Goal: Task Accomplishment & Management: Manage account settings

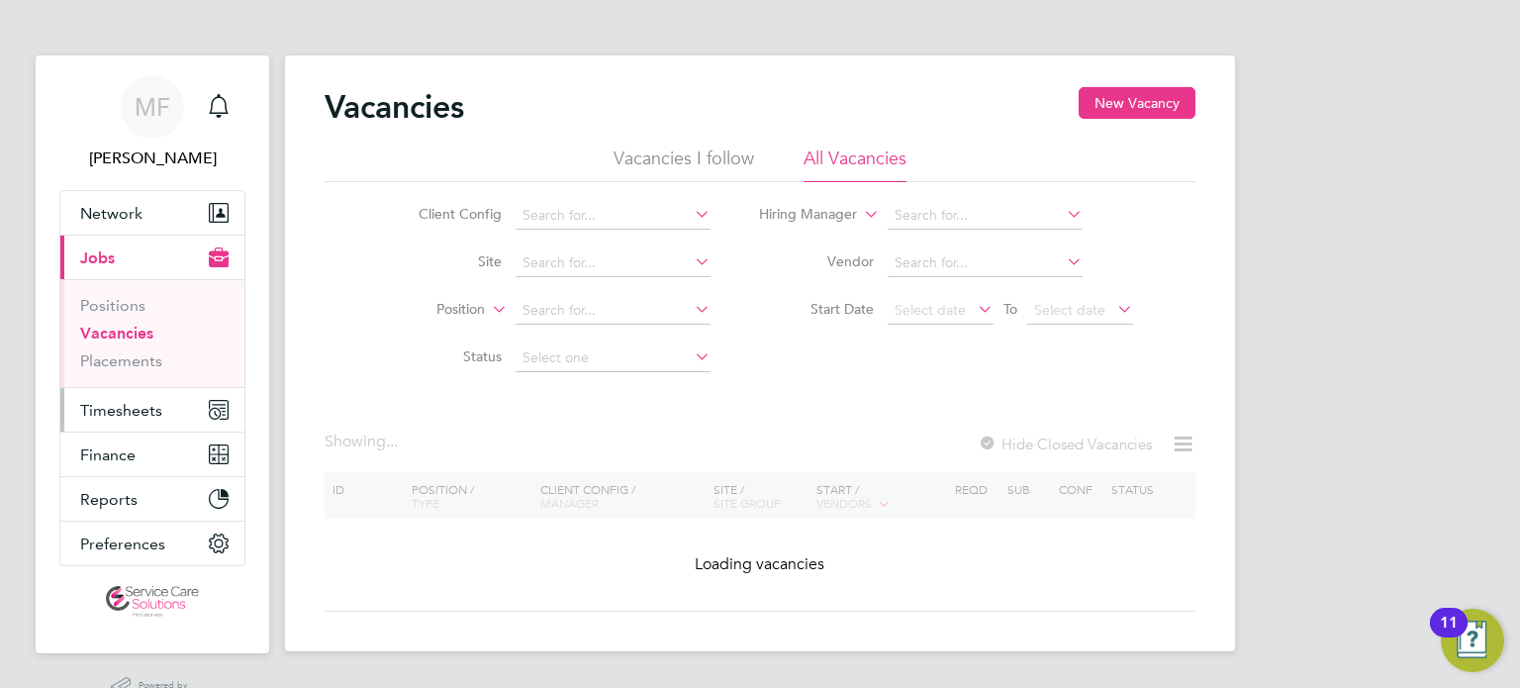
click at [146, 418] on span "Timesheets" at bounding box center [121, 410] width 82 height 19
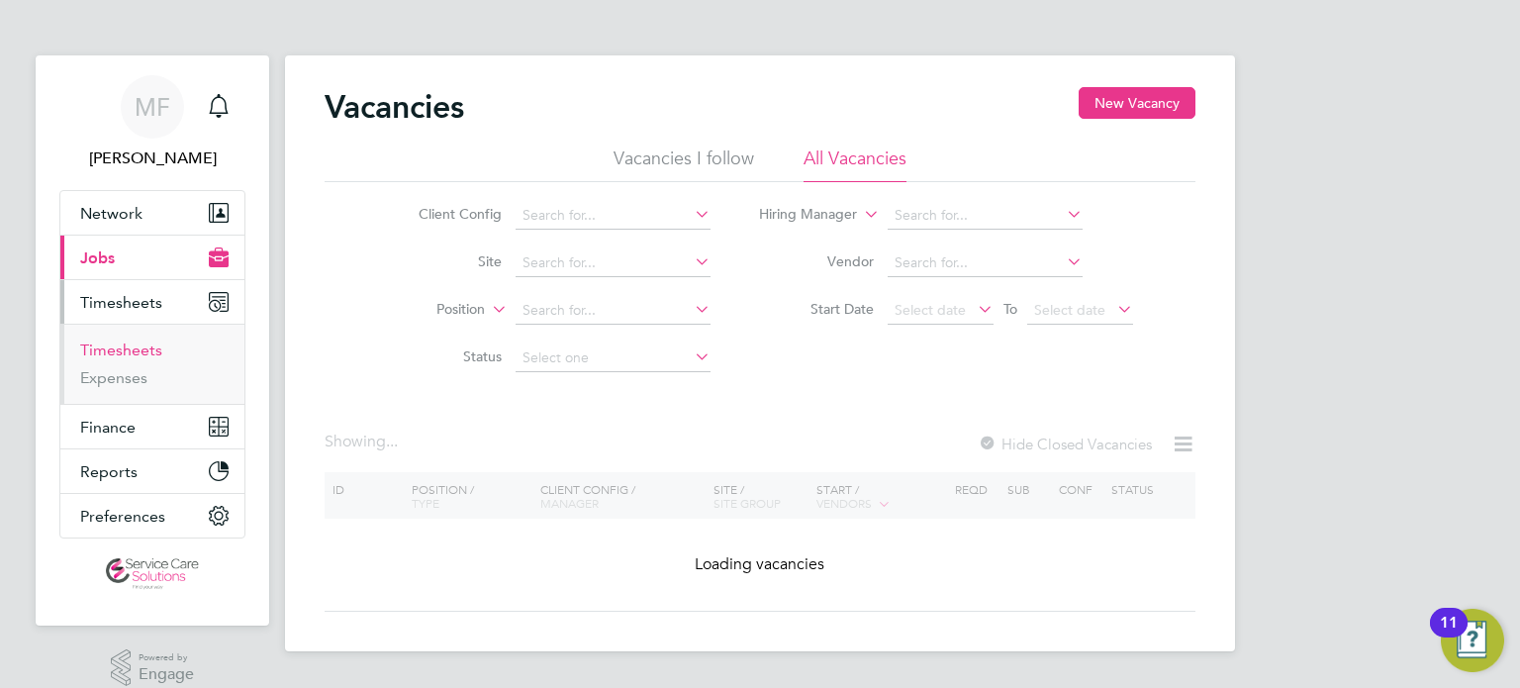
click at [123, 358] on link "Timesheets" at bounding box center [121, 349] width 82 height 19
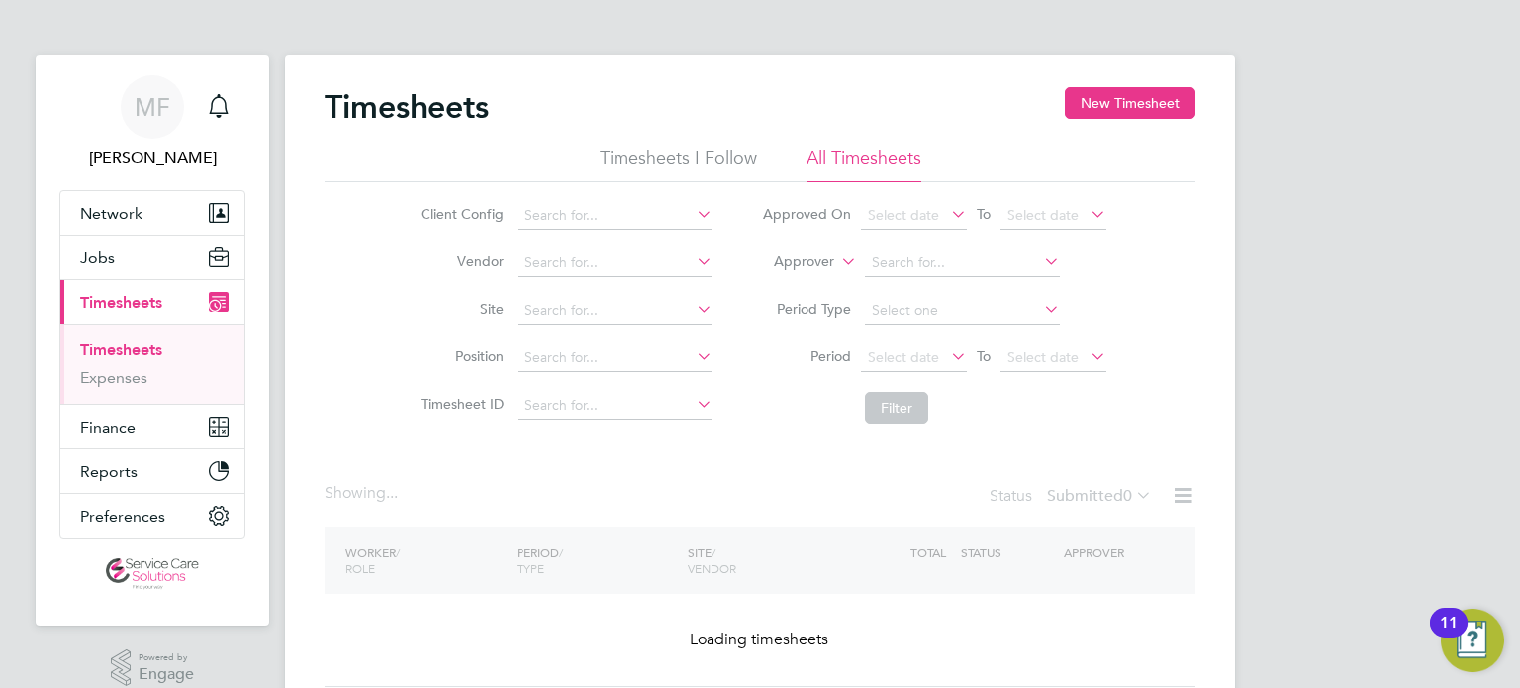
click at [808, 265] on label "Approver" at bounding box center [789, 262] width 89 height 20
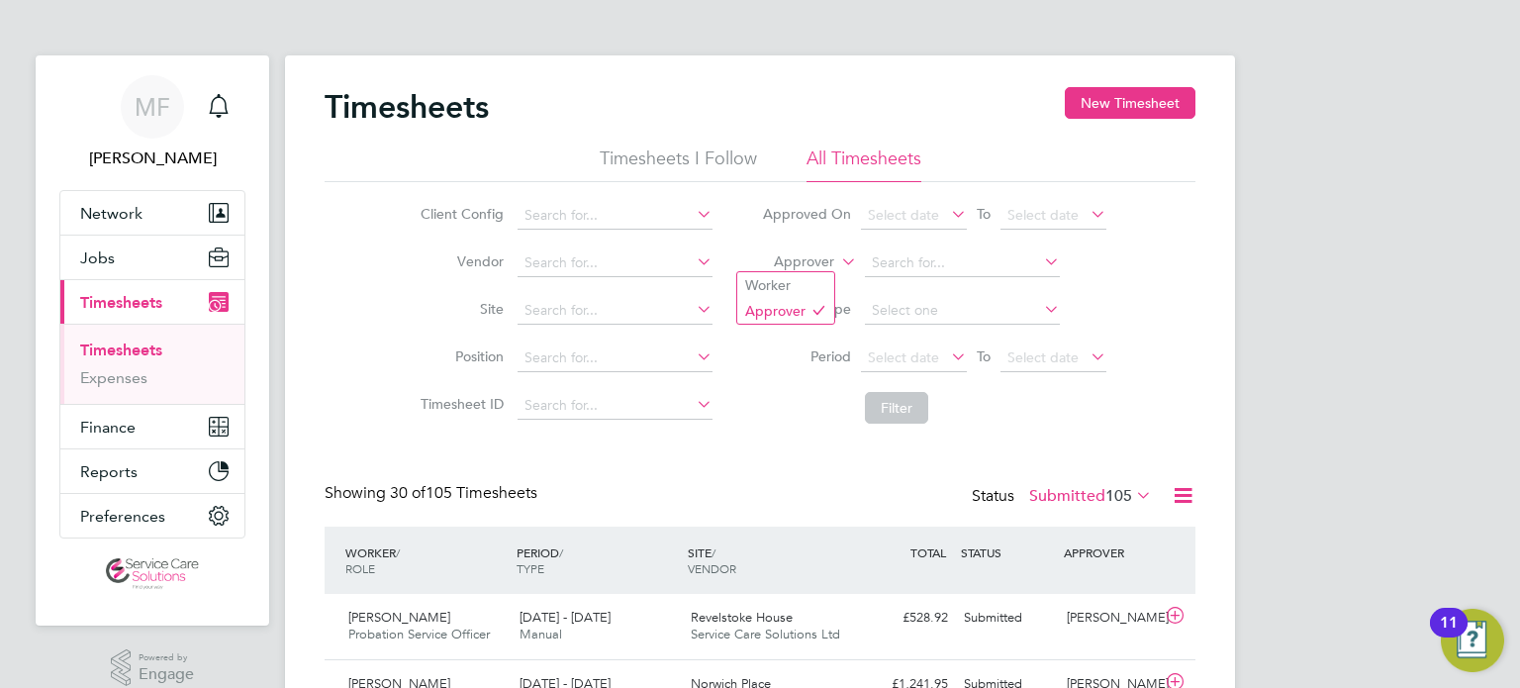
click at [804, 257] on label "Approver" at bounding box center [789, 262] width 89 height 20
click at [792, 275] on li "Worker" at bounding box center [785, 285] width 97 height 26
click at [871, 256] on input at bounding box center [962, 263] width 195 height 28
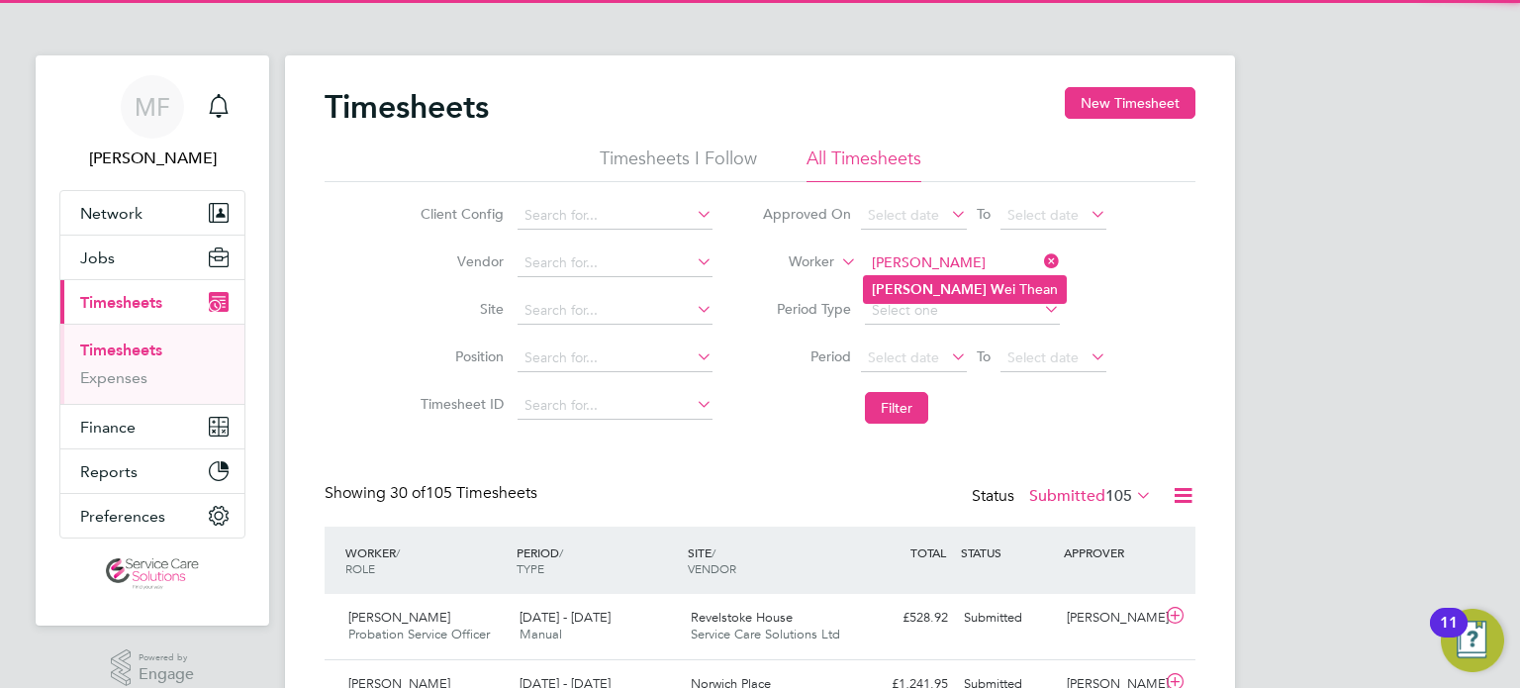
click at [875, 284] on b "[PERSON_NAME]" at bounding box center [929, 289] width 115 height 17
type input "[PERSON_NAME]"
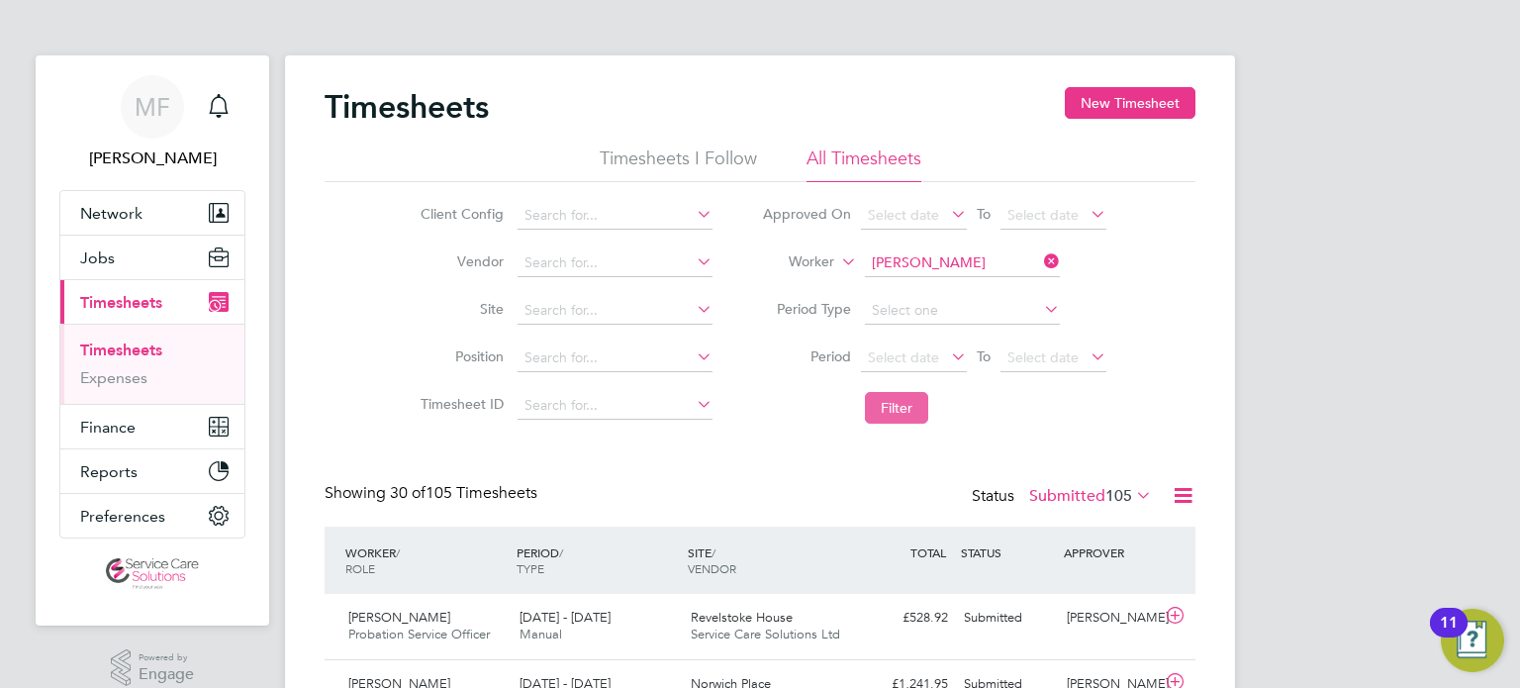
click at [896, 408] on button "Filter" at bounding box center [896, 408] width 63 height 32
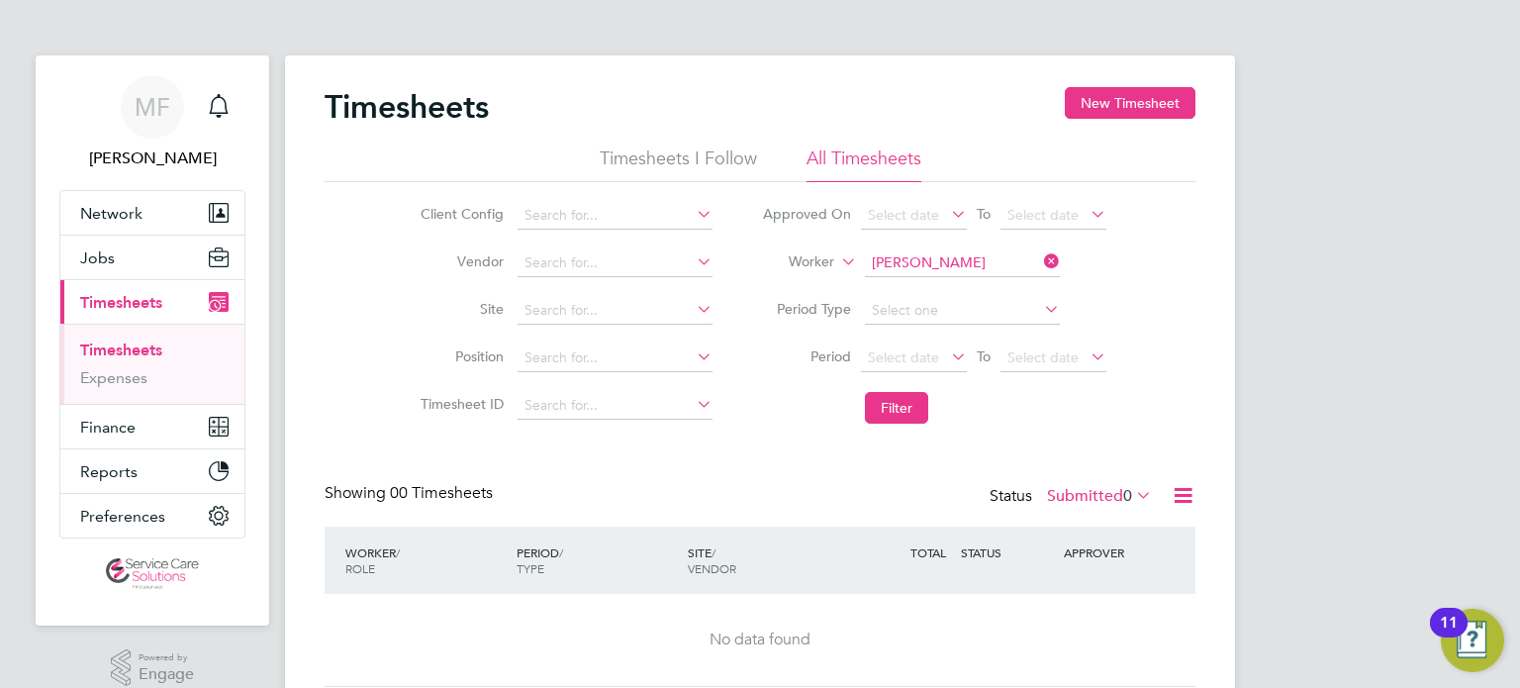
click at [1085, 497] on label "Submitted 0" at bounding box center [1099, 496] width 105 height 20
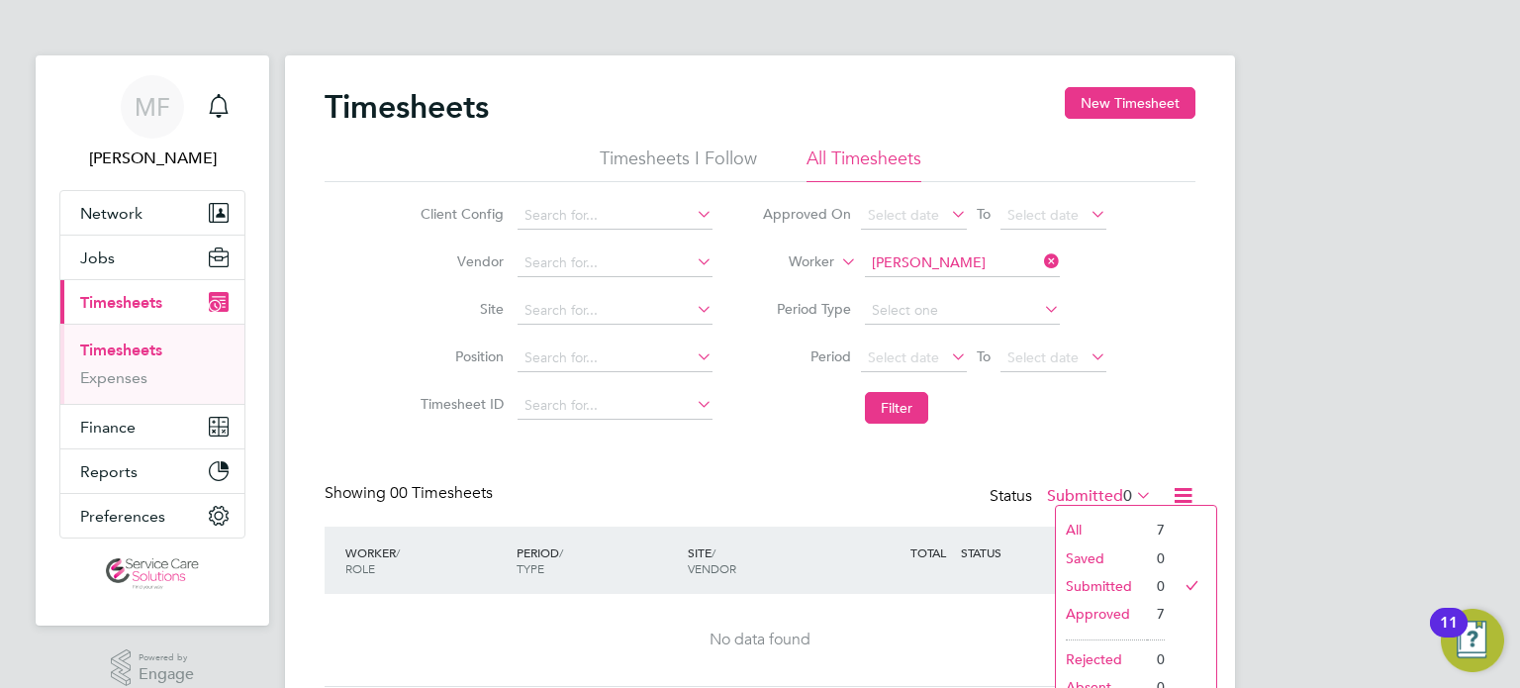
click at [1097, 523] on li "All" at bounding box center [1101, 530] width 91 height 28
